Goal: Information Seeking & Learning: Learn about a topic

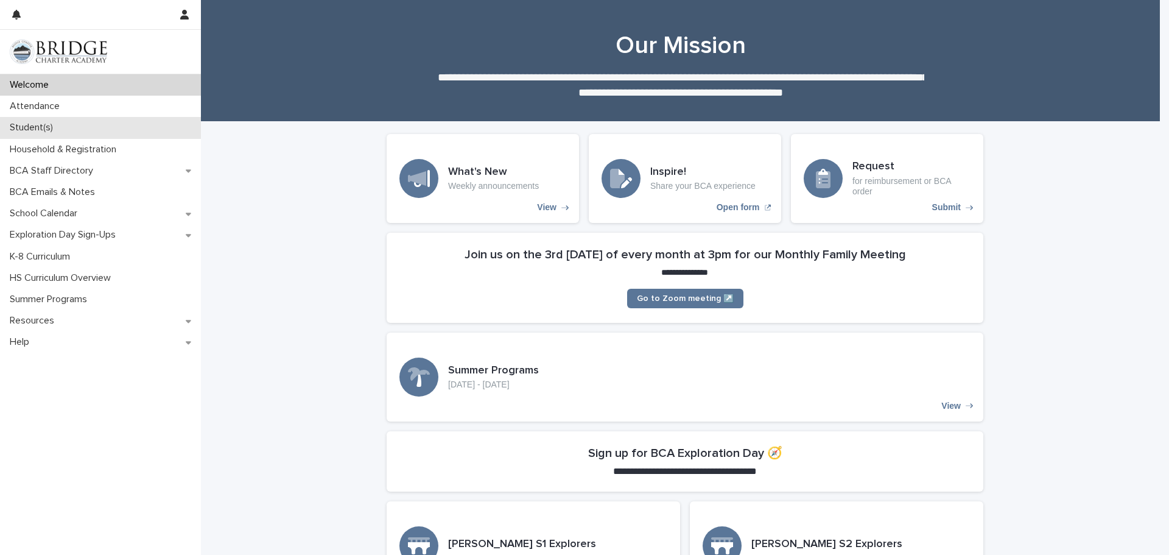
click at [16, 129] on p "Student(s)" at bounding box center [34, 128] width 58 height 12
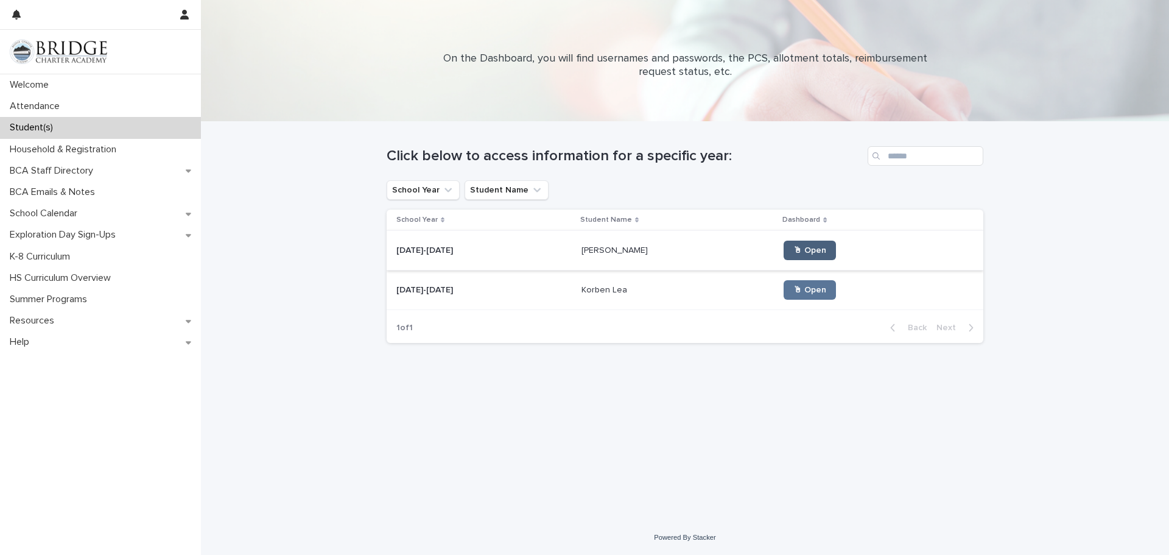
click at [793, 250] on span "🖱 Open" at bounding box center [809, 250] width 33 height 9
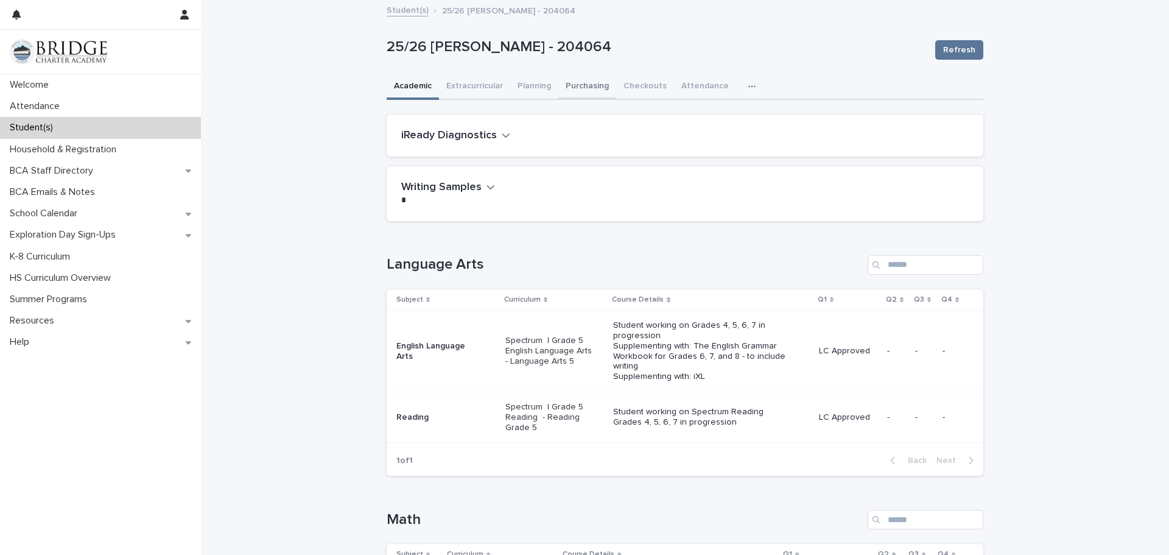
click at [572, 85] on button "Purchasing" at bounding box center [587, 87] width 58 height 26
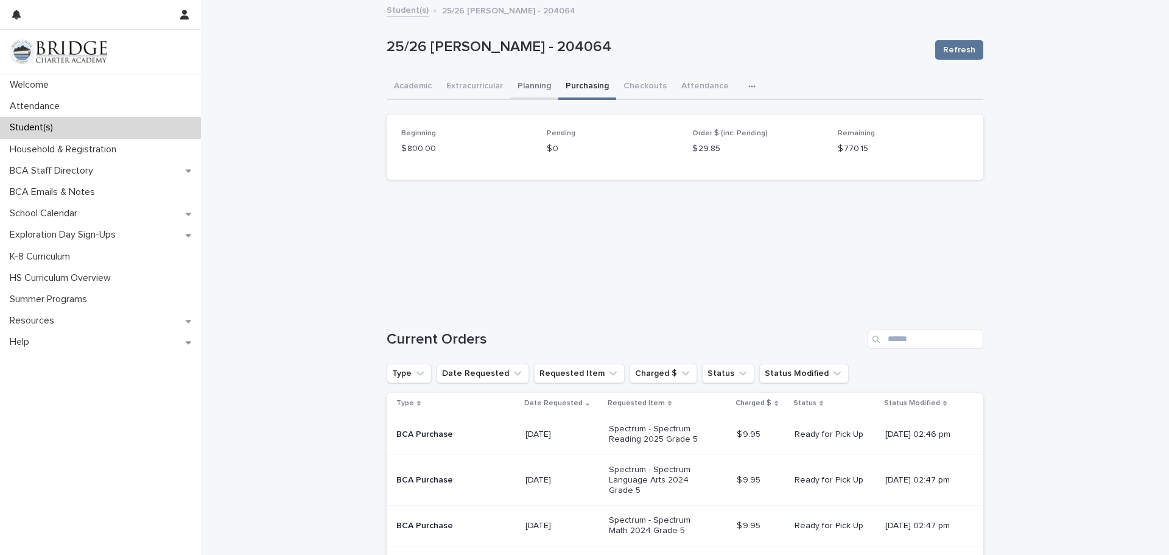
click at [521, 87] on button "Planning" at bounding box center [534, 87] width 48 height 26
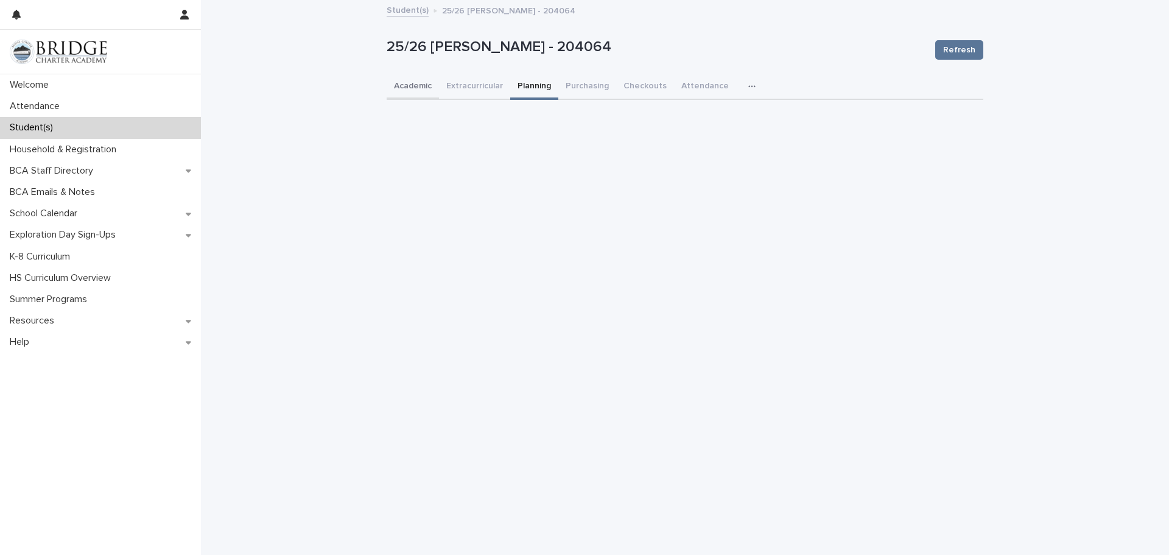
click at [408, 86] on button "Academic" at bounding box center [413, 87] width 52 height 26
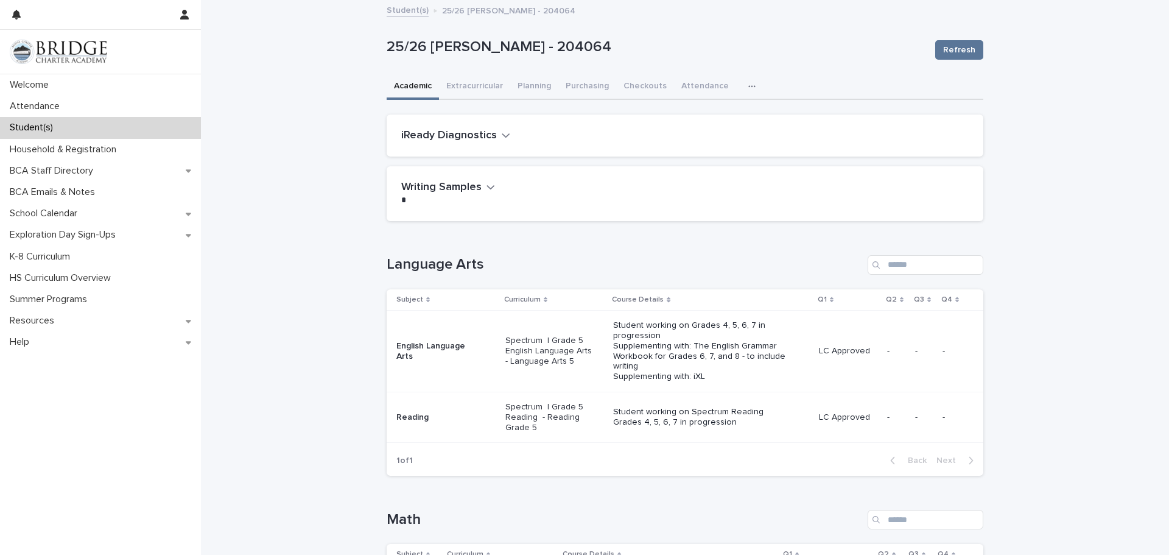
click at [397, 10] on link "Student(s)" at bounding box center [408, 9] width 42 height 14
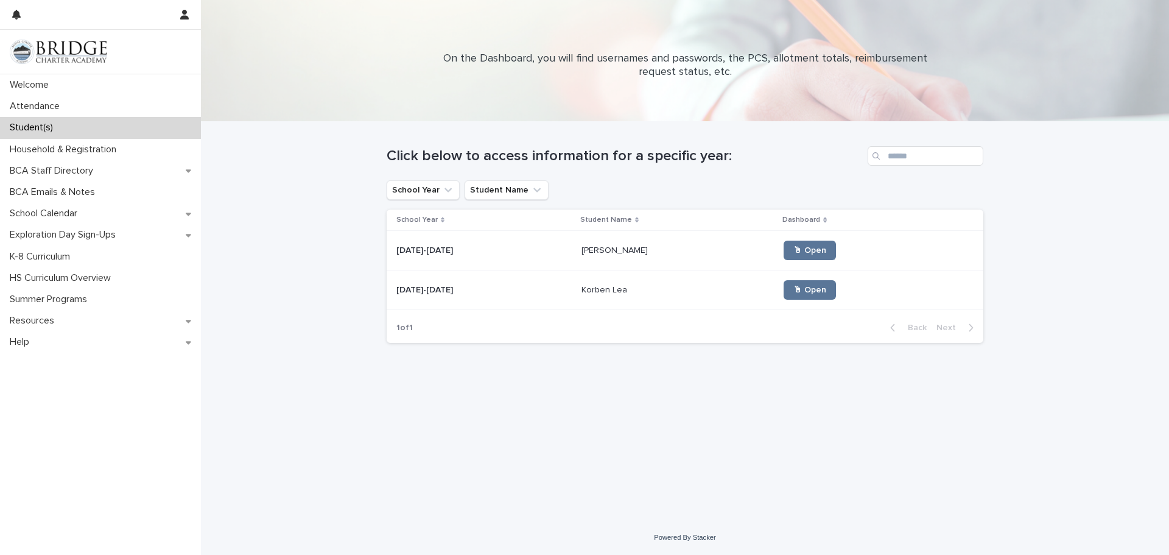
click at [783, 279] on div "🖱 Open" at bounding box center [873, 289] width 180 height 29
